Goal: Task Accomplishment & Management: Use online tool/utility

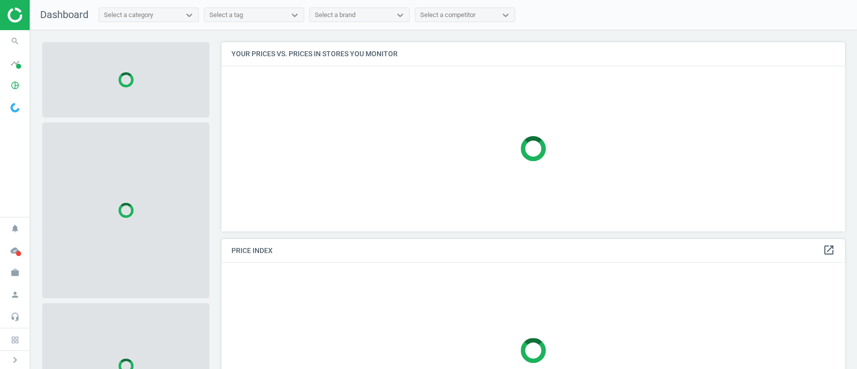
scroll to position [209, 634]
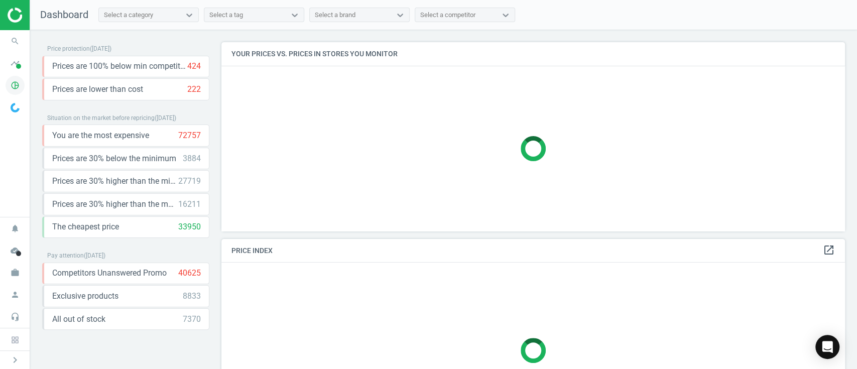
click at [16, 86] on icon "pie_chart_outlined" at bounding box center [15, 85] width 19 height 19
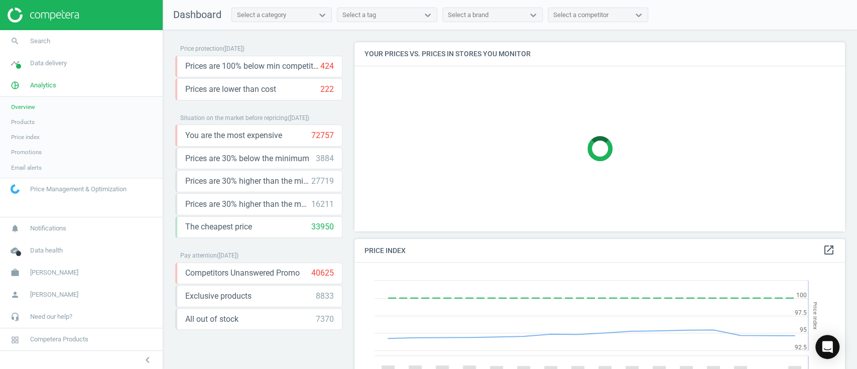
scroll to position [251, 501]
click at [52, 120] on link "Products" at bounding box center [81, 122] width 163 height 15
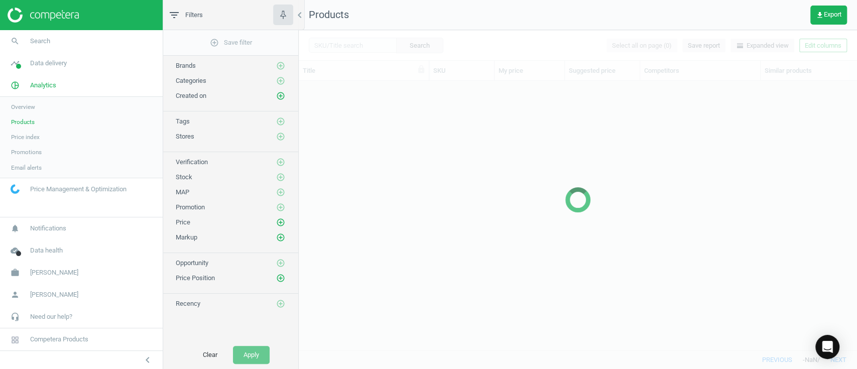
scroll to position [249, 547]
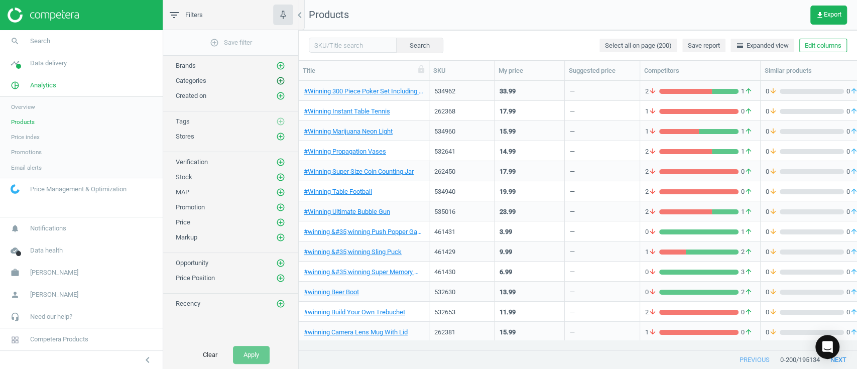
click at [281, 79] on icon "add_circle_outline" at bounding box center [280, 80] width 9 height 9
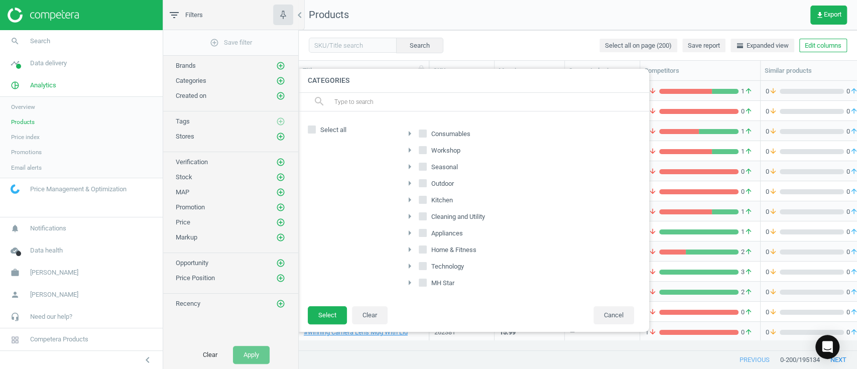
click at [422, 183] on input "Outdoor" at bounding box center [423, 183] width 7 height 7
checkbox input "true"
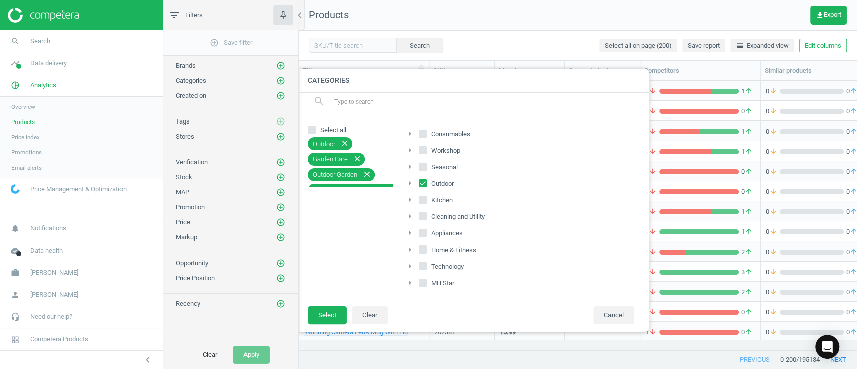
click at [423, 151] on input "Workshop" at bounding box center [423, 150] width 7 height 7
checkbox input "true"
click at [424, 135] on input "Consumables" at bounding box center [423, 134] width 7 height 7
checkbox input "true"
click at [327, 310] on button "Select" at bounding box center [327, 315] width 39 height 18
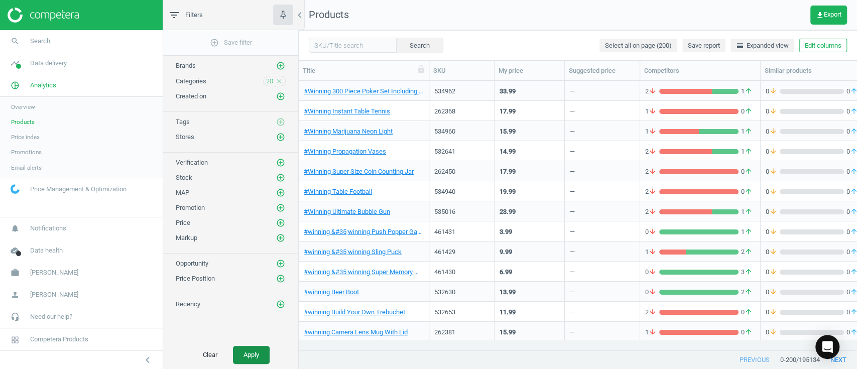
click at [254, 351] on button "Apply" at bounding box center [251, 355] width 37 height 18
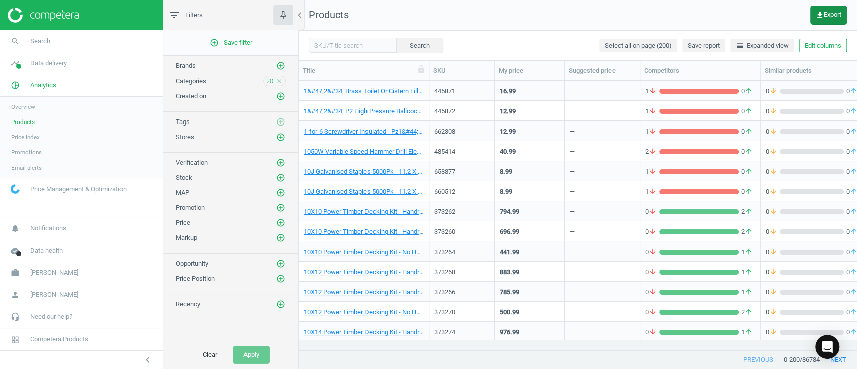
click at [823, 14] on span "get_app Export" at bounding box center [829, 15] width 26 height 8
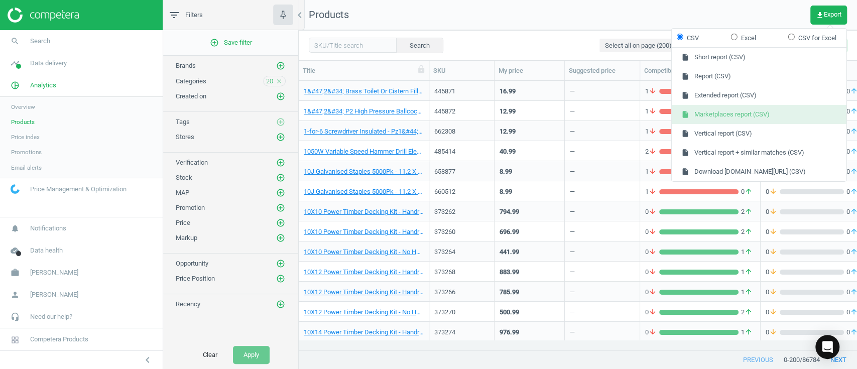
click at [738, 108] on button "insert_drive_file Marketplaces report (CSV)" at bounding box center [759, 114] width 175 height 19
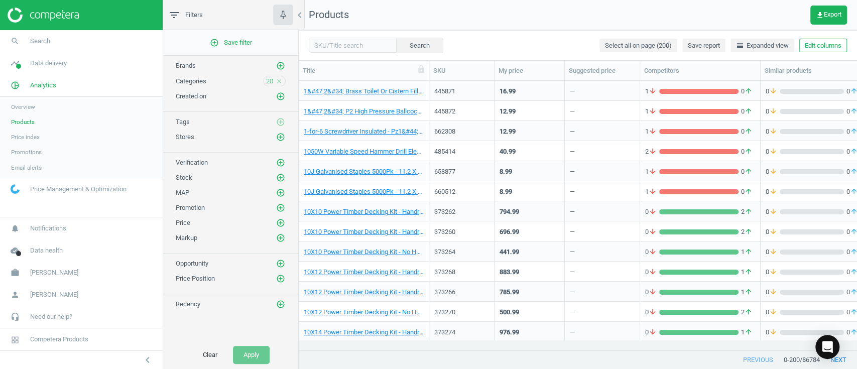
click at [225, 78] on div "Categories 20 close" at bounding box center [231, 81] width 110 height 11
click at [230, 87] on div "Created on add_circle_outline" at bounding box center [230, 93] width 135 height 15
click at [280, 83] on icon "close" at bounding box center [279, 81] width 7 height 7
click at [280, 83] on icon "add_circle_outline" at bounding box center [280, 80] width 9 height 9
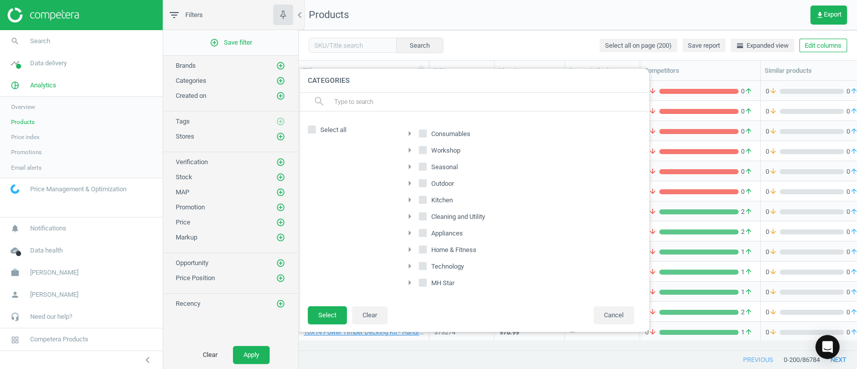
click at [421, 134] on input "Consumables" at bounding box center [423, 134] width 7 height 7
checkbox input "true"
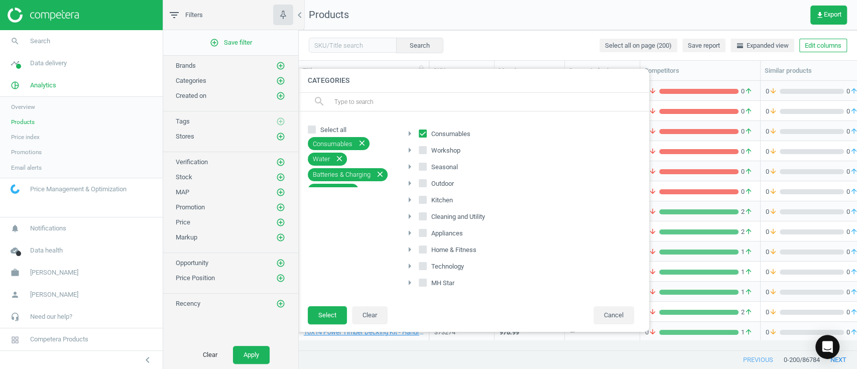
click at [423, 183] on input "Outdoor" at bounding box center [423, 183] width 7 height 7
checkbox input "true"
click at [422, 164] on input "Seasonal" at bounding box center [423, 167] width 7 height 7
checkbox input "true"
click at [321, 309] on button "Select" at bounding box center [327, 315] width 39 height 18
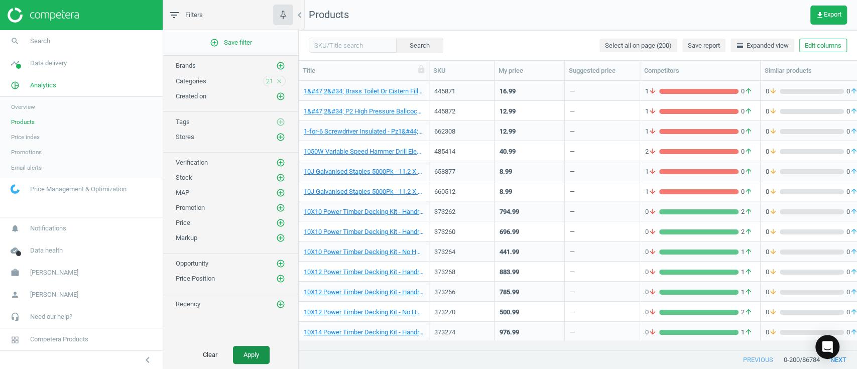
click at [249, 346] on button "Apply" at bounding box center [251, 355] width 37 height 18
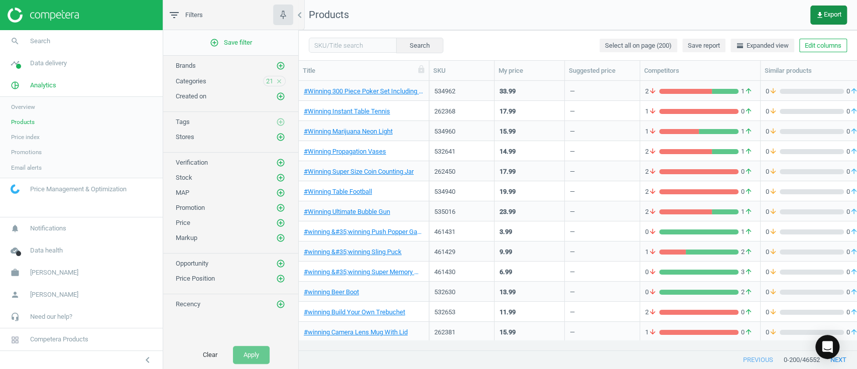
click at [824, 16] on span "get_app Export" at bounding box center [829, 15] width 26 height 8
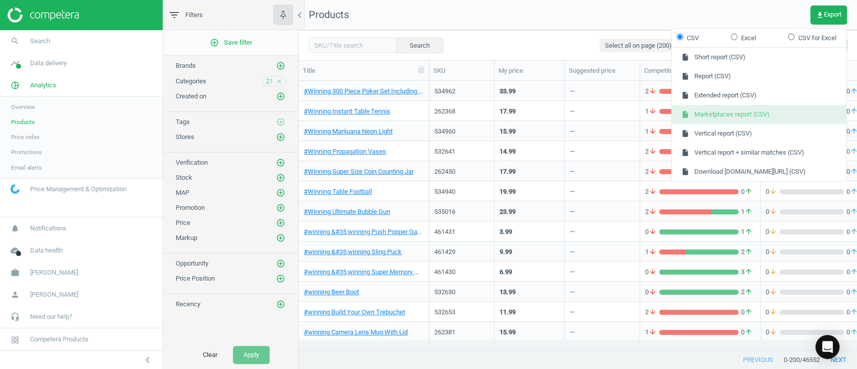
click at [752, 108] on button "insert_drive_file Marketplaces report (CSV)" at bounding box center [759, 114] width 175 height 19
